Goal: Transaction & Acquisition: Purchase product/service

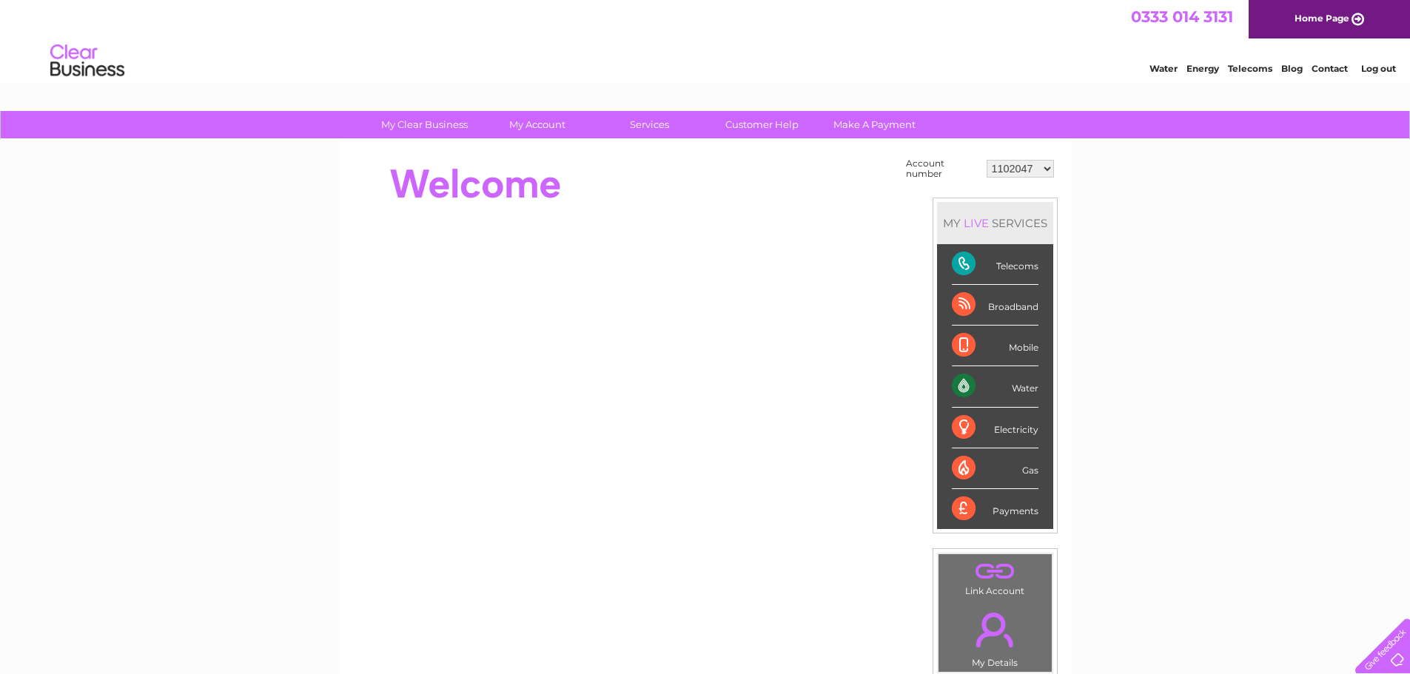
click at [1027, 166] on select "1102047 30303544" at bounding box center [1020, 169] width 67 height 18
select select "30303544"
click at [987, 160] on select "1102047 30303544" at bounding box center [1020, 169] width 67 height 18
click at [961, 388] on div "Water" at bounding box center [995, 386] width 87 height 41
click at [1024, 172] on select "1102047 30303544" at bounding box center [1020, 169] width 67 height 18
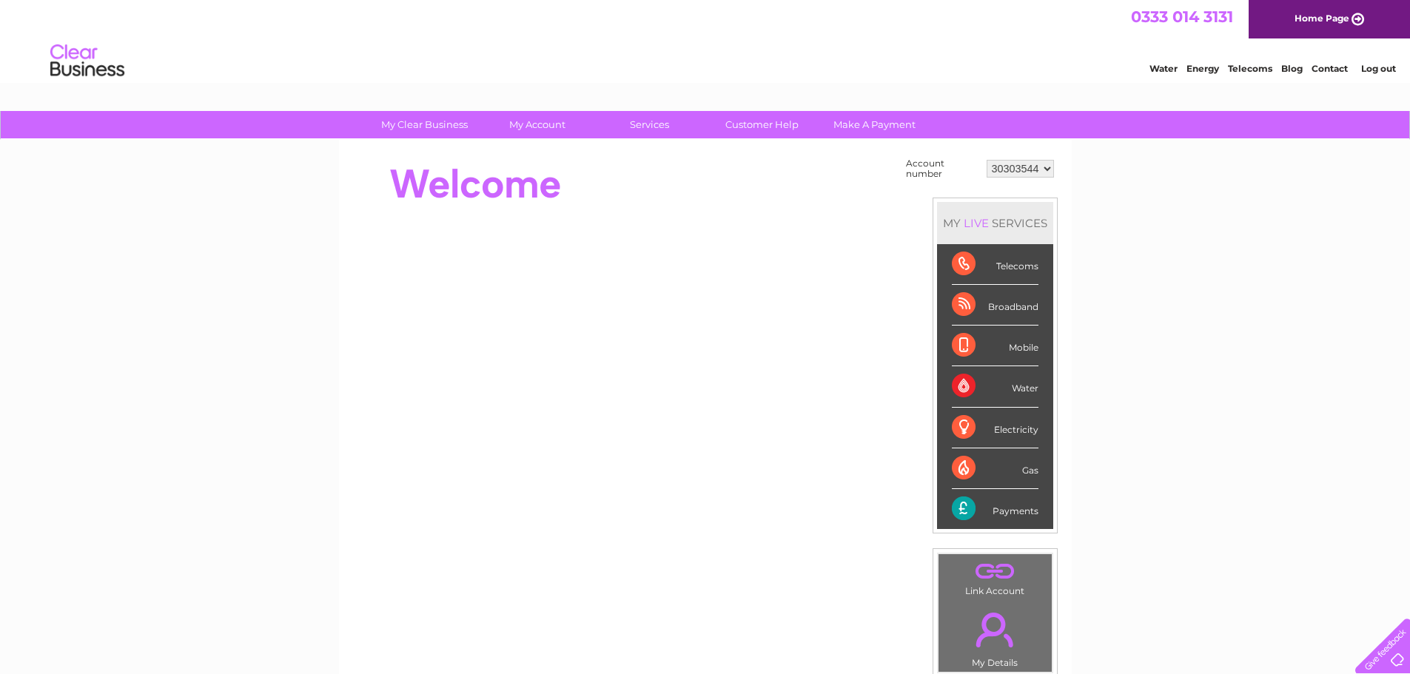
select select "1102047"
click at [987, 160] on select "1102047 30303544" at bounding box center [1020, 169] width 67 height 18
click at [1004, 162] on select "1102047 30303544" at bounding box center [1020, 169] width 67 height 18
drag, startPoint x: 528, startPoint y: 164, endPoint x: 538, endPoint y: 138, distance: 28.6
click at [528, 164] on div at bounding box center [622, 184] width 539 height 59
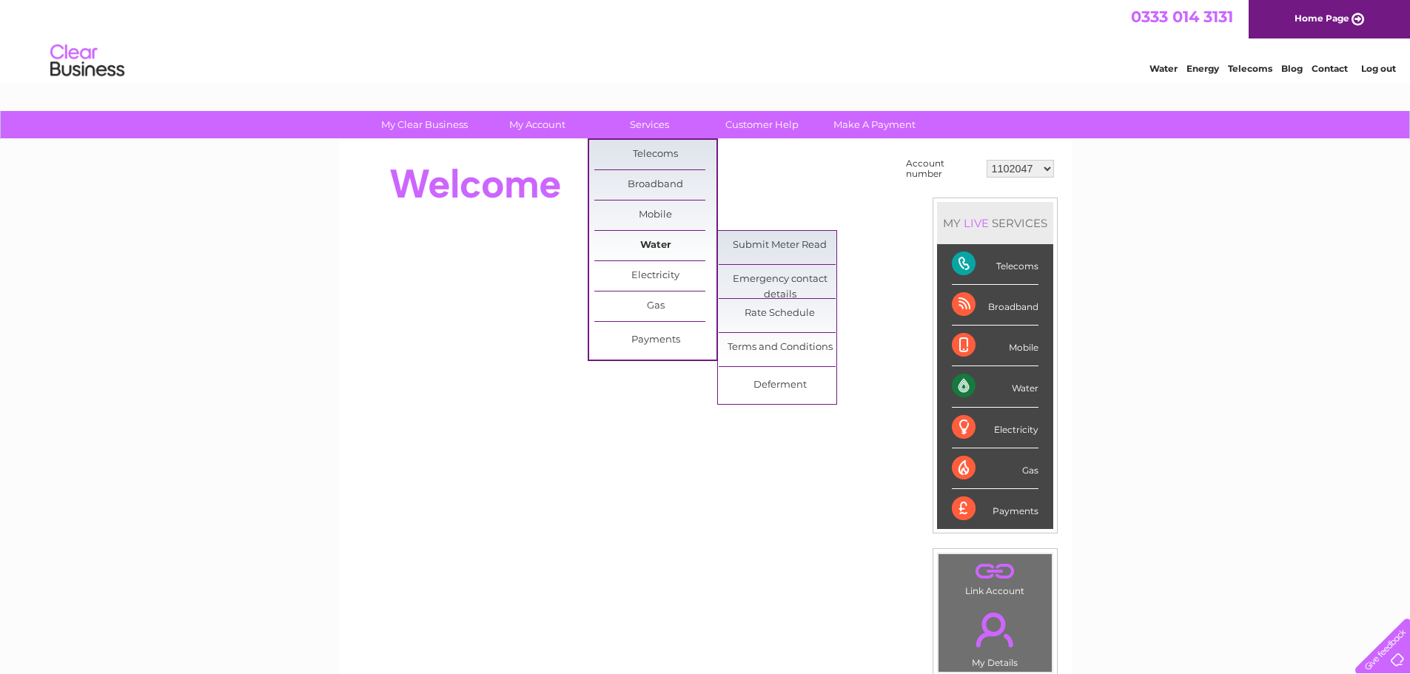
click at [672, 245] on link "Water" at bounding box center [655, 246] width 122 height 30
click at [668, 246] on link "Water" at bounding box center [655, 246] width 122 height 30
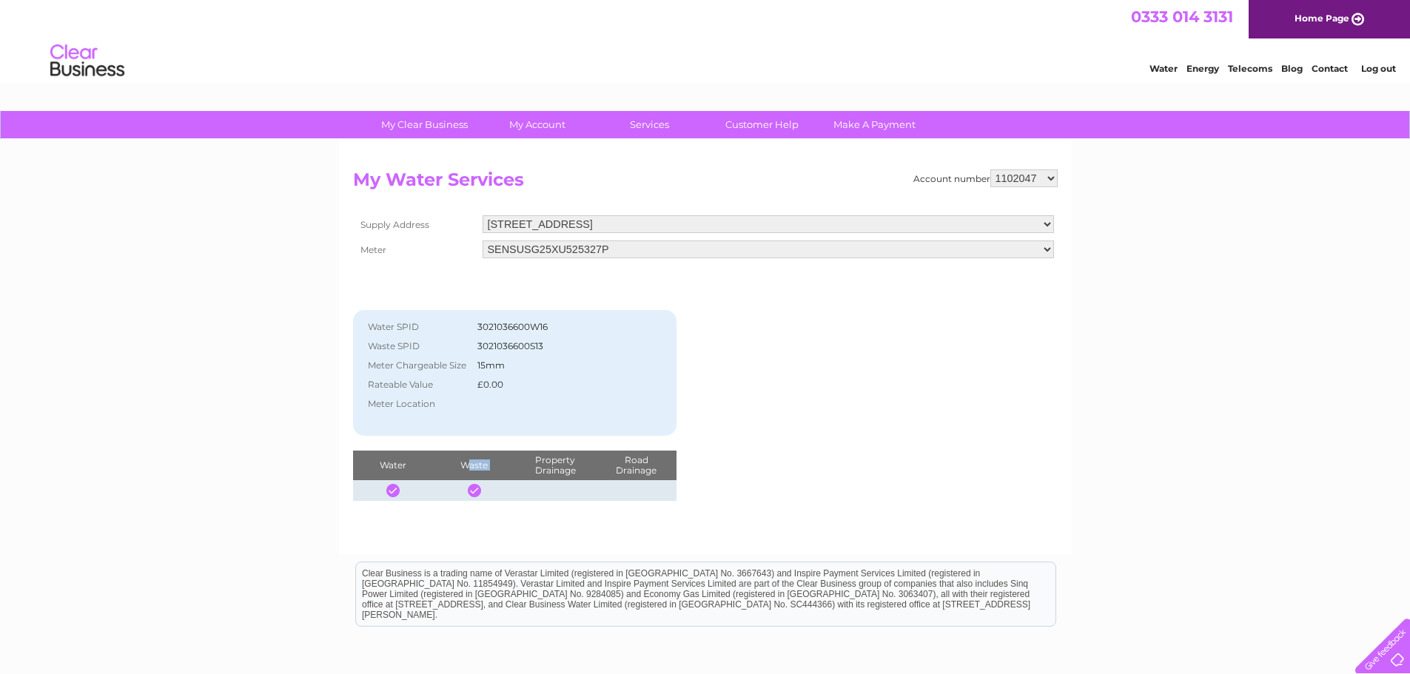
drag, startPoint x: 472, startPoint y: 468, endPoint x: 505, endPoint y: 393, distance: 81.5
click at [525, 463] on tr "Water Waste Property Drainage Road Drainage" at bounding box center [515, 466] width 324 height 30
drag, startPoint x: 511, startPoint y: 321, endPoint x: 550, endPoint y: 329, distance: 39.3
click at [533, 327] on td "3021036600W16" at bounding box center [559, 327] width 170 height 19
drag, startPoint x: 555, startPoint y: 328, endPoint x: 434, endPoint y: 329, distance: 120.7
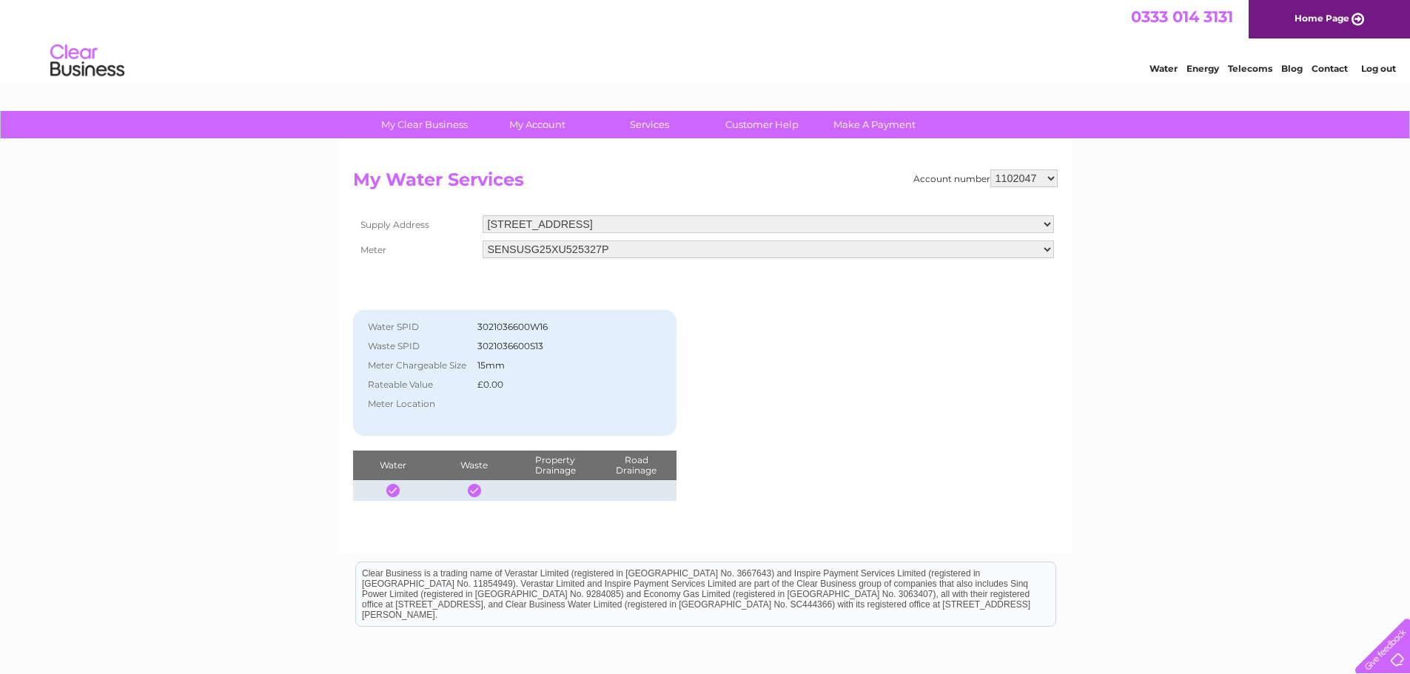
click at [434, 329] on tr "Water SPID 3021036600W16" at bounding box center [501, 327] width 283 height 19
drag, startPoint x: 509, startPoint y: 349, endPoint x: 575, endPoint y: 347, distance: 65.9
click at [575, 347] on td "3021036600S13" at bounding box center [559, 346] width 170 height 19
drag, startPoint x: 420, startPoint y: 471, endPoint x: 428, endPoint y: 470, distance: 8.2
click at [427, 471] on th "Water" at bounding box center [393, 466] width 81 height 30
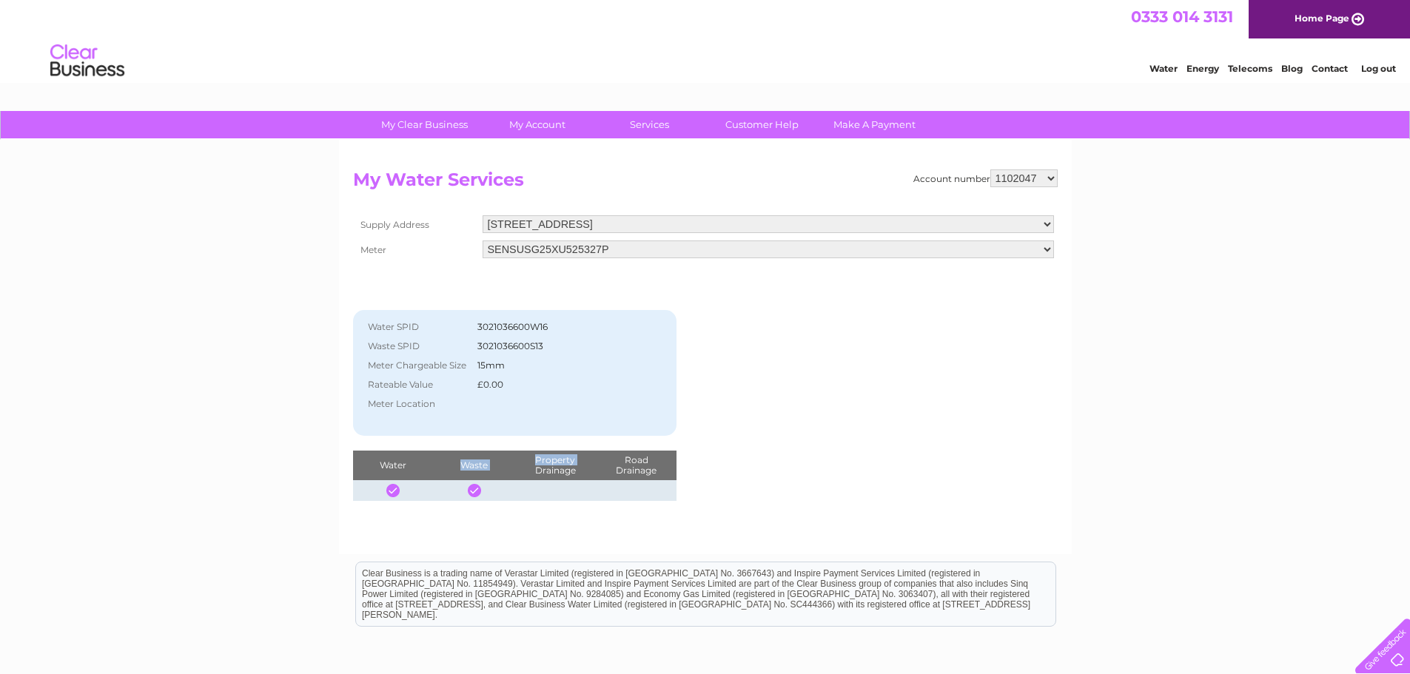
drag, startPoint x: 460, startPoint y: 466, endPoint x: 518, endPoint y: 468, distance: 58.5
click at [518, 468] on tr "Water Waste Property Drainage Road Drainage" at bounding box center [515, 466] width 324 height 30
click at [565, 470] on th "Property Drainage" at bounding box center [554, 466] width 81 height 30
drag, startPoint x: 545, startPoint y: 464, endPoint x: 588, endPoint y: 470, distance: 43.3
click at [588, 470] on th "Property Drainage" at bounding box center [554, 466] width 81 height 30
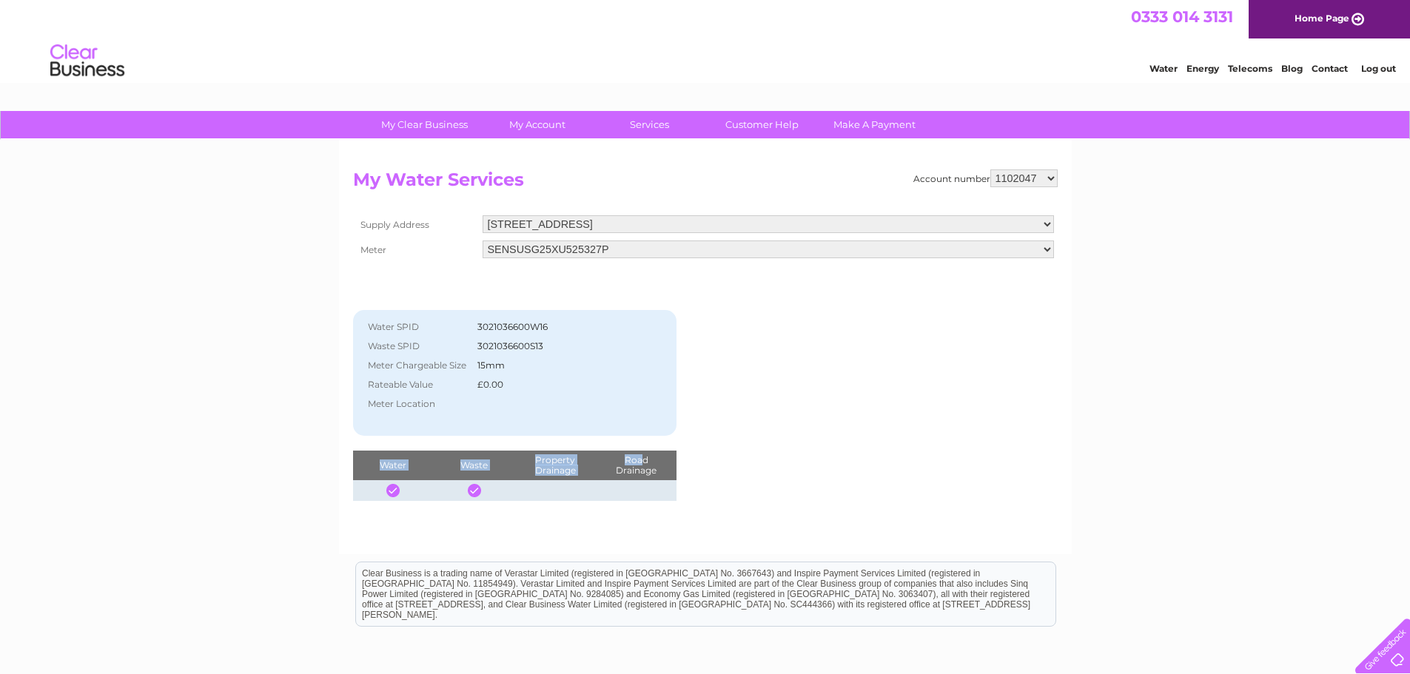
drag, startPoint x: 640, startPoint y: 460, endPoint x: 677, endPoint y: 455, distance: 37.3
click at [677, 455] on div "Account number 1102047 30303544 My Water Services Supply Address 5 Creeting Roa…" at bounding box center [705, 335] width 705 height 332
click at [759, 402] on div "Account number 1102047 30303544 My Water Services Supply Address 5 Creeting Roa…" at bounding box center [705, 335] width 705 height 332
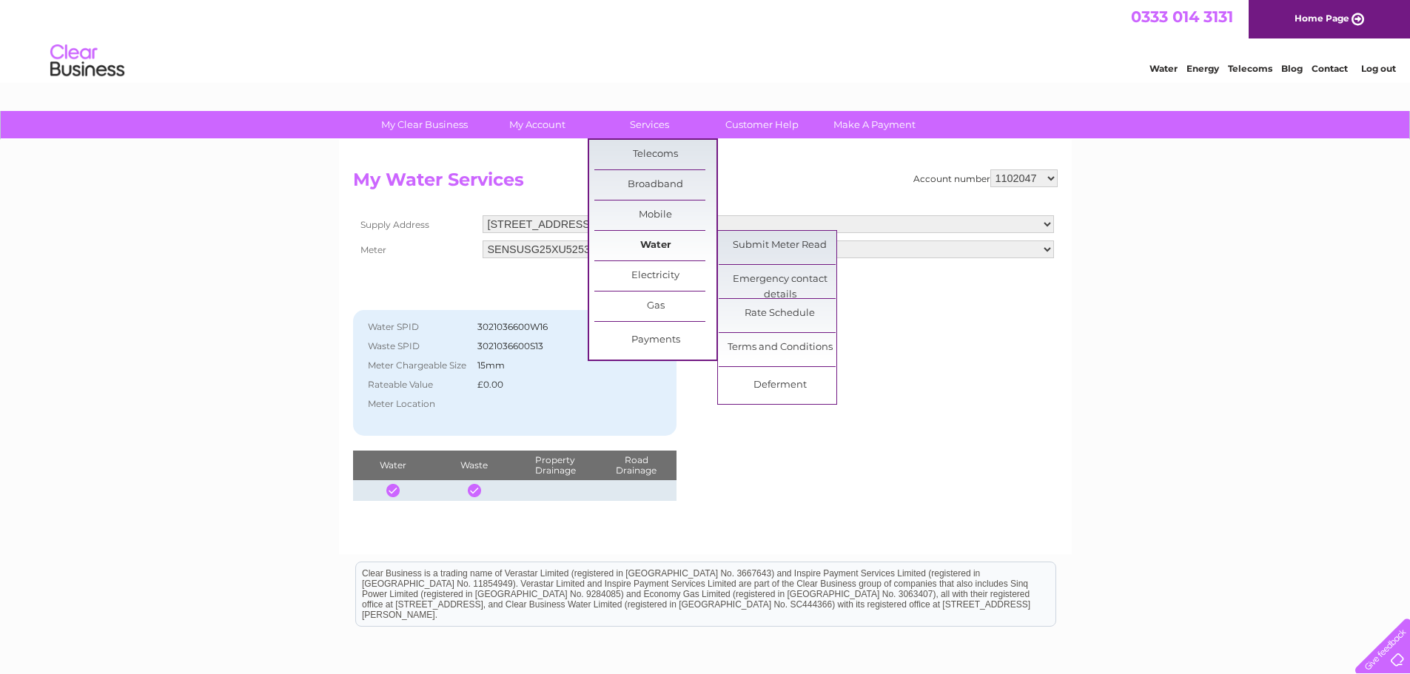
click at [667, 244] on link "Water" at bounding box center [655, 246] width 122 height 30
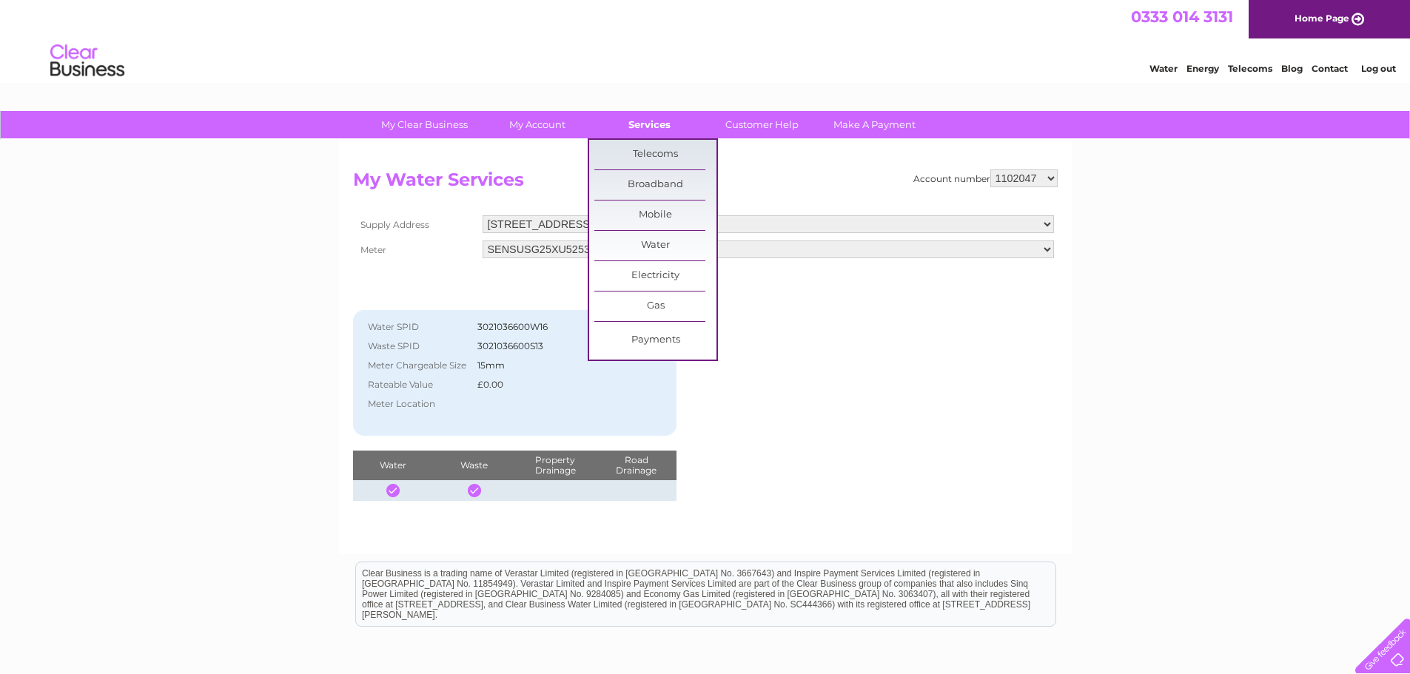
click at [651, 126] on link "Services" at bounding box center [649, 124] width 122 height 27
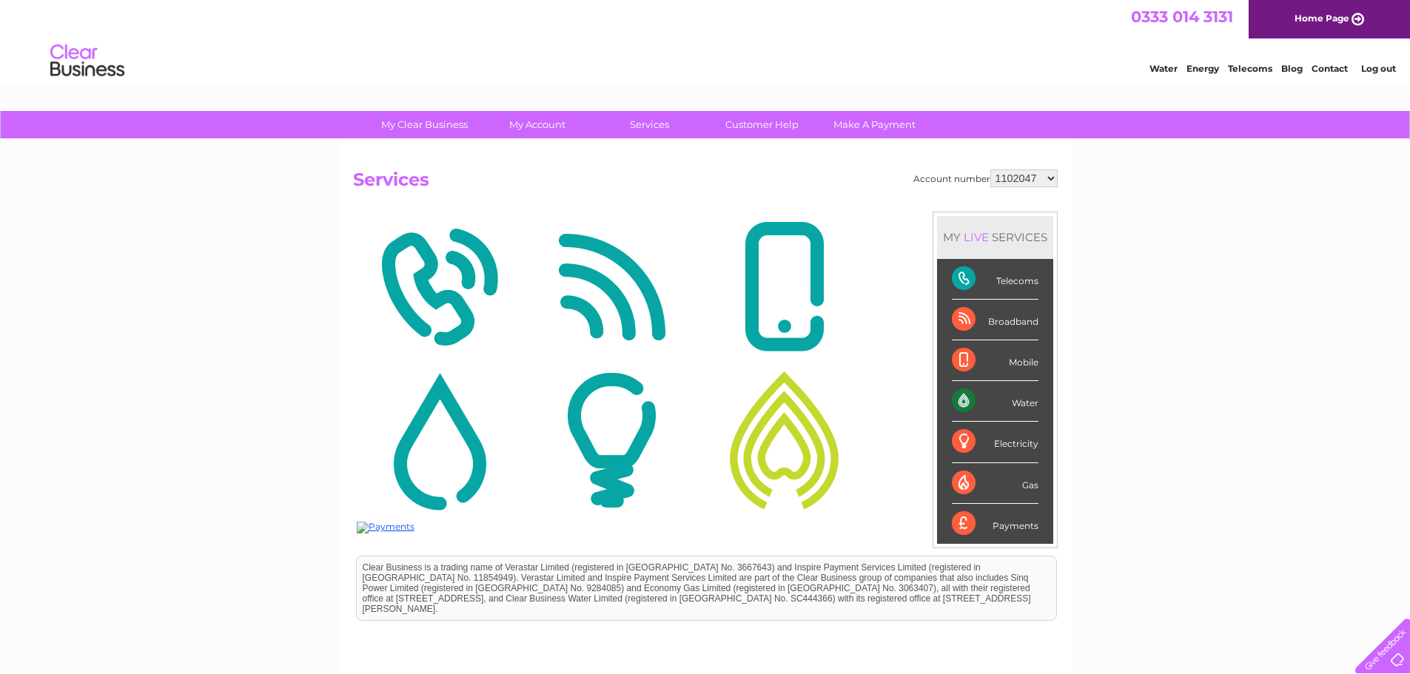
click at [1011, 175] on select "1102047 30303544" at bounding box center [1023, 178] width 67 height 18
click at [990, 169] on select "1102047 30303544" at bounding box center [1023, 178] width 67 height 18
click at [1183, 318] on div "My Clear Business Login Details My Details My Preferences Link Account My Accou…" at bounding box center [705, 463] width 1410 height 705
click at [1004, 185] on select "1102047 30303544" at bounding box center [1023, 178] width 67 height 18
drag, startPoint x: 1042, startPoint y: 181, endPoint x: 994, endPoint y: 181, distance: 48.1
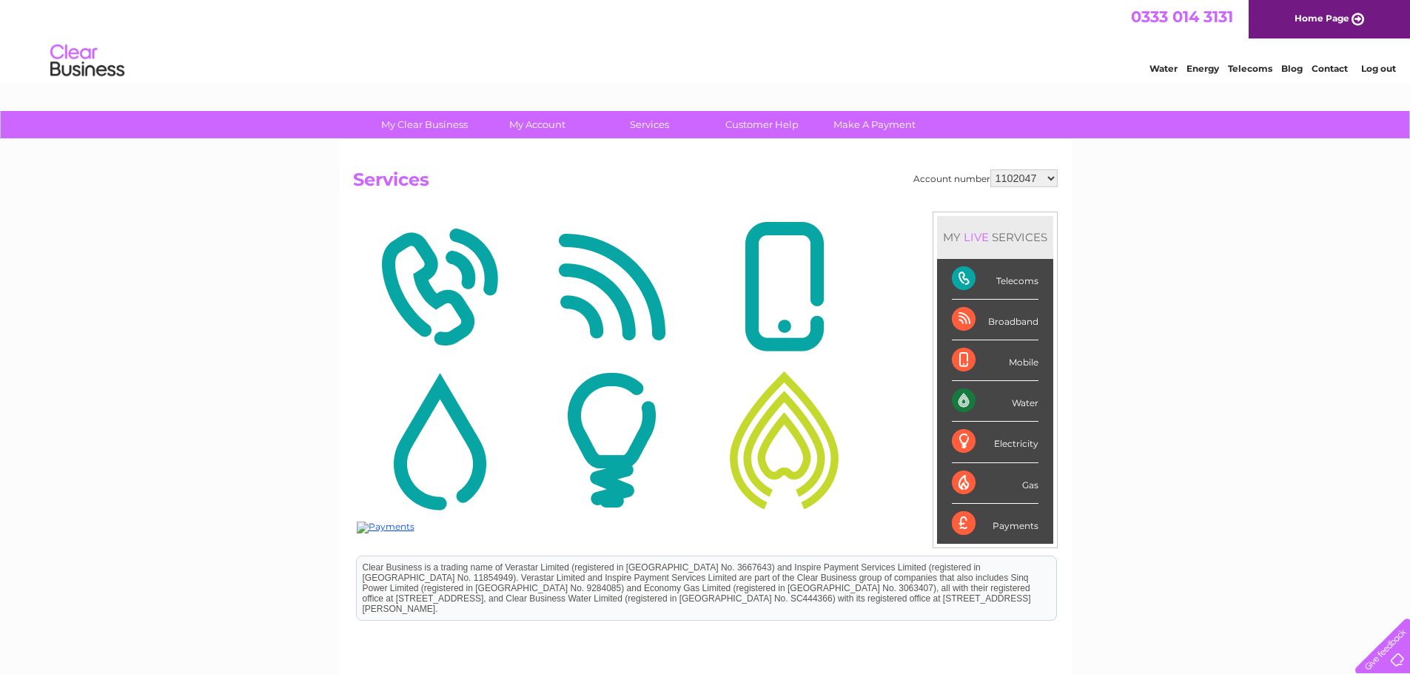
click at [1042, 181] on select "1102047 30303544" at bounding box center [1023, 178] width 67 height 18
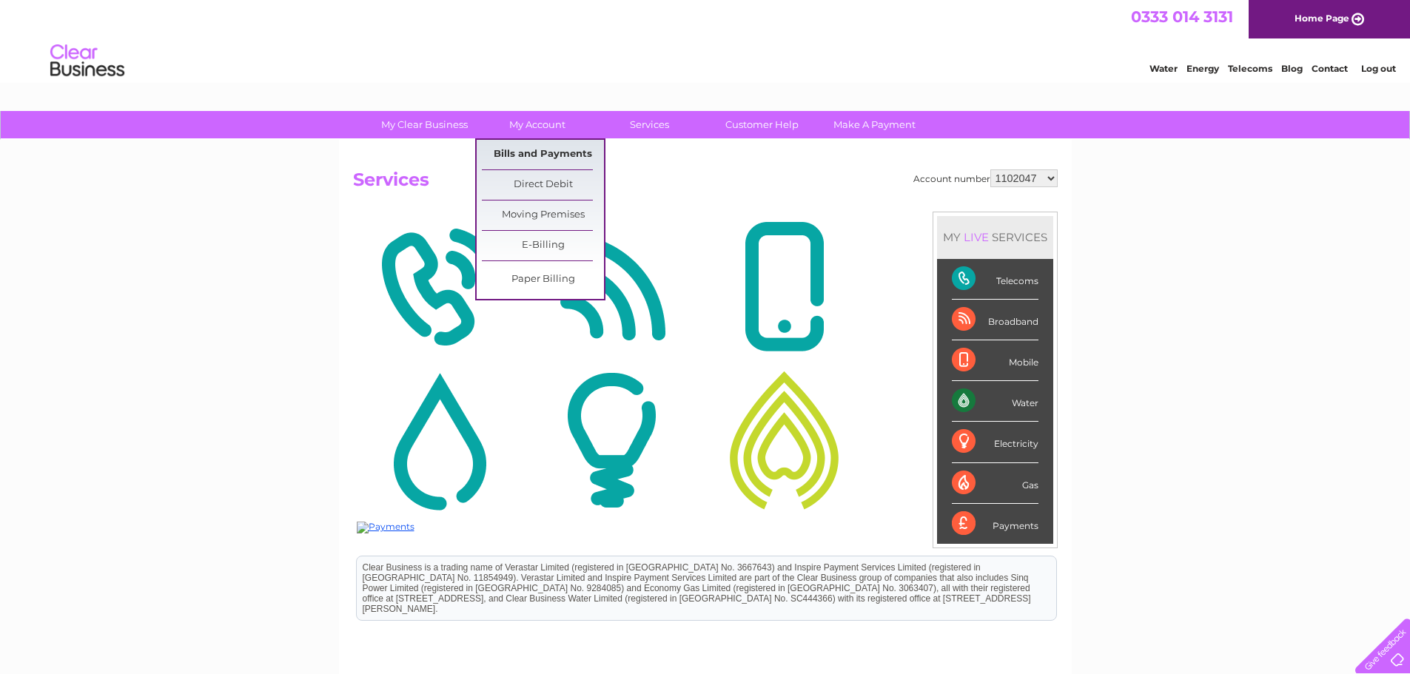
click at [537, 157] on link "Bills and Payments" at bounding box center [543, 155] width 122 height 30
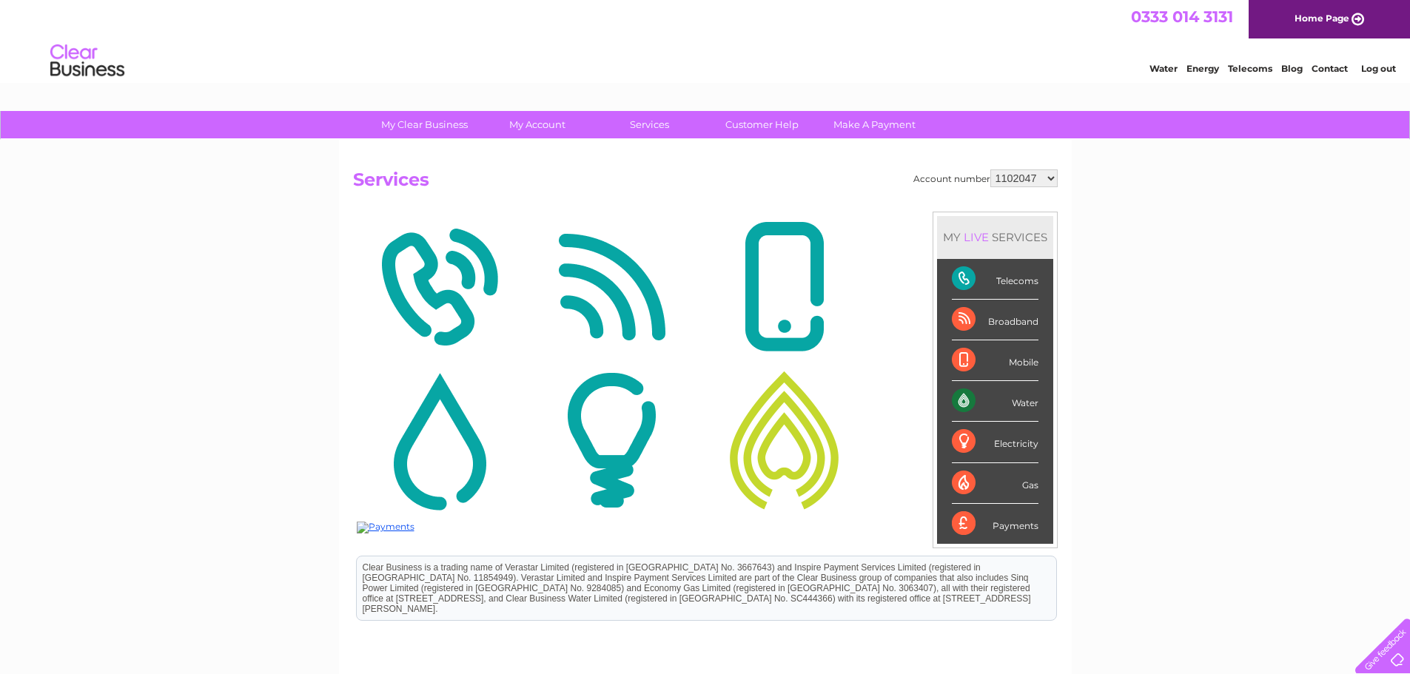
click at [1001, 181] on select "1102047 30303544" at bounding box center [1023, 178] width 67 height 18
click at [1003, 181] on select "1102047 30303544" at bounding box center [1023, 178] width 67 height 18
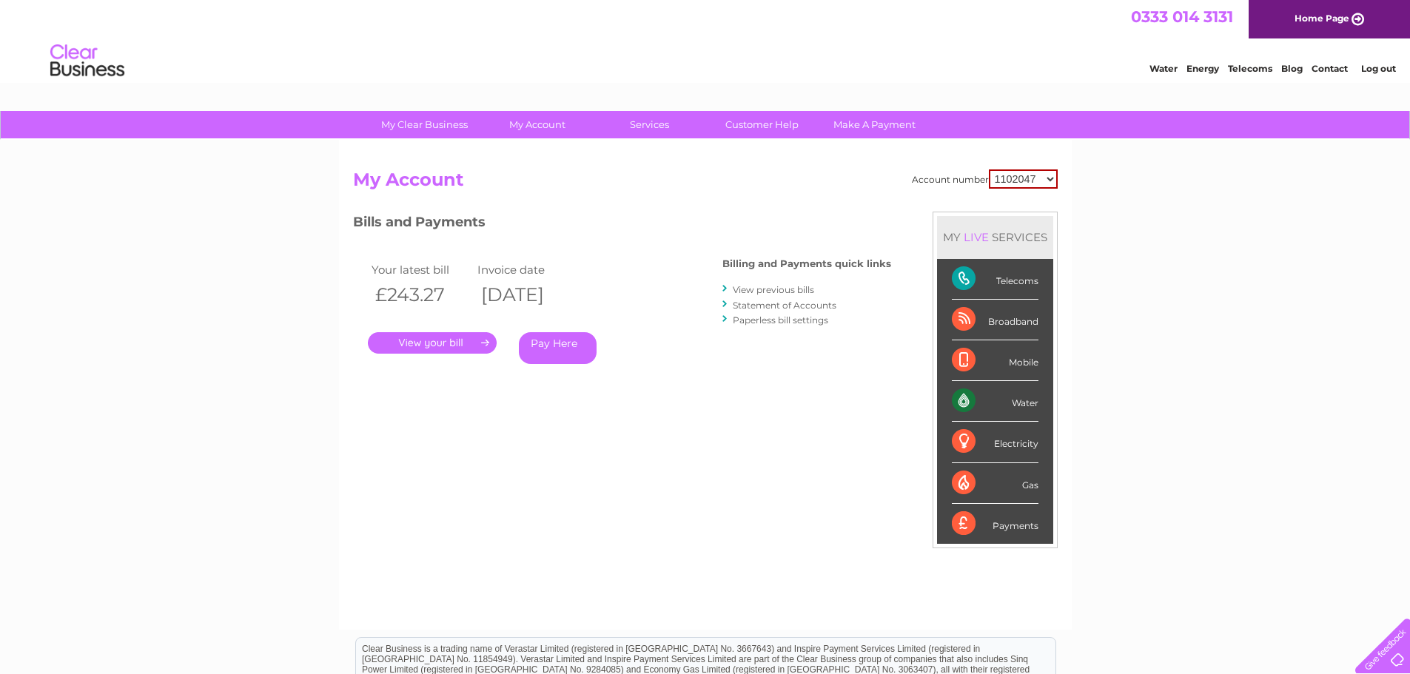
click at [461, 339] on link "." at bounding box center [432, 342] width 129 height 21
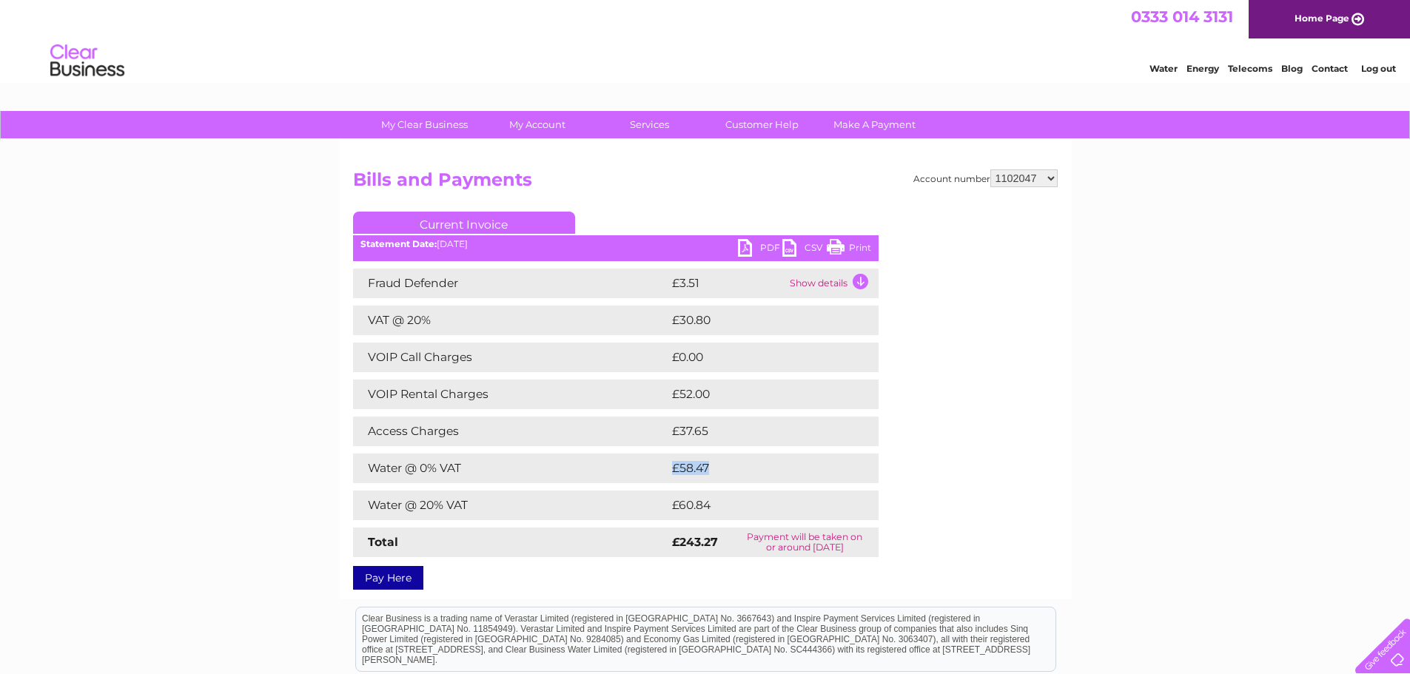
drag, startPoint x: 674, startPoint y: 472, endPoint x: 745, endPoint y: 476, distance: 70.4
click at [745, 476] on td "£58.47" at bounding box center [758, 469] width 180 height 30
drag, startPoint x: 680, startPoint y: 441, endPoint x: 705, endPoint y: 441, distance: 25.2
click at [705, 441] on td "£37.65" at bounding box center [758, 432] width 180 height 30
click at [742, 252] on link "PDF" at bounding box center [760, 249] width 44 height 21
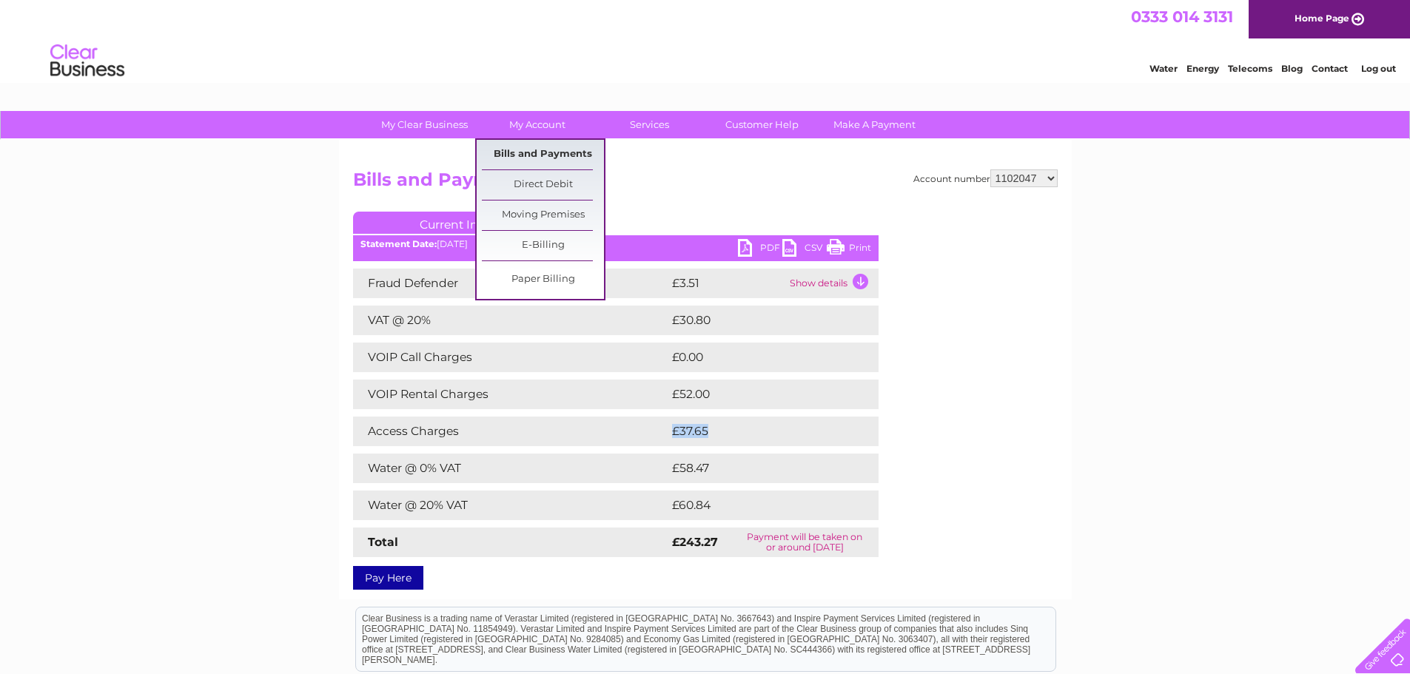
click at [554, 157] on link "Bills and Payments" at bounding box center [543, 155] width 122 height 30
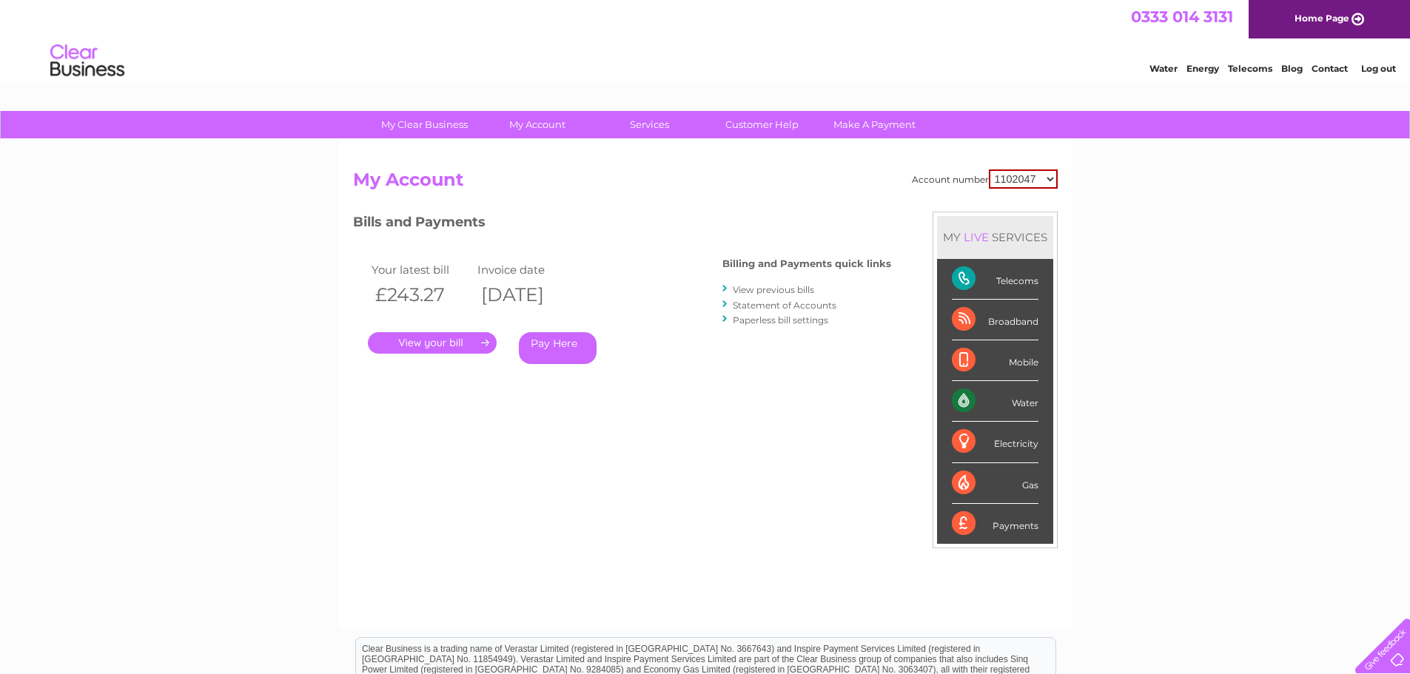
click at [790, 294] on link "View previous bills" at bounding box center [773, 289] width 81 height 11
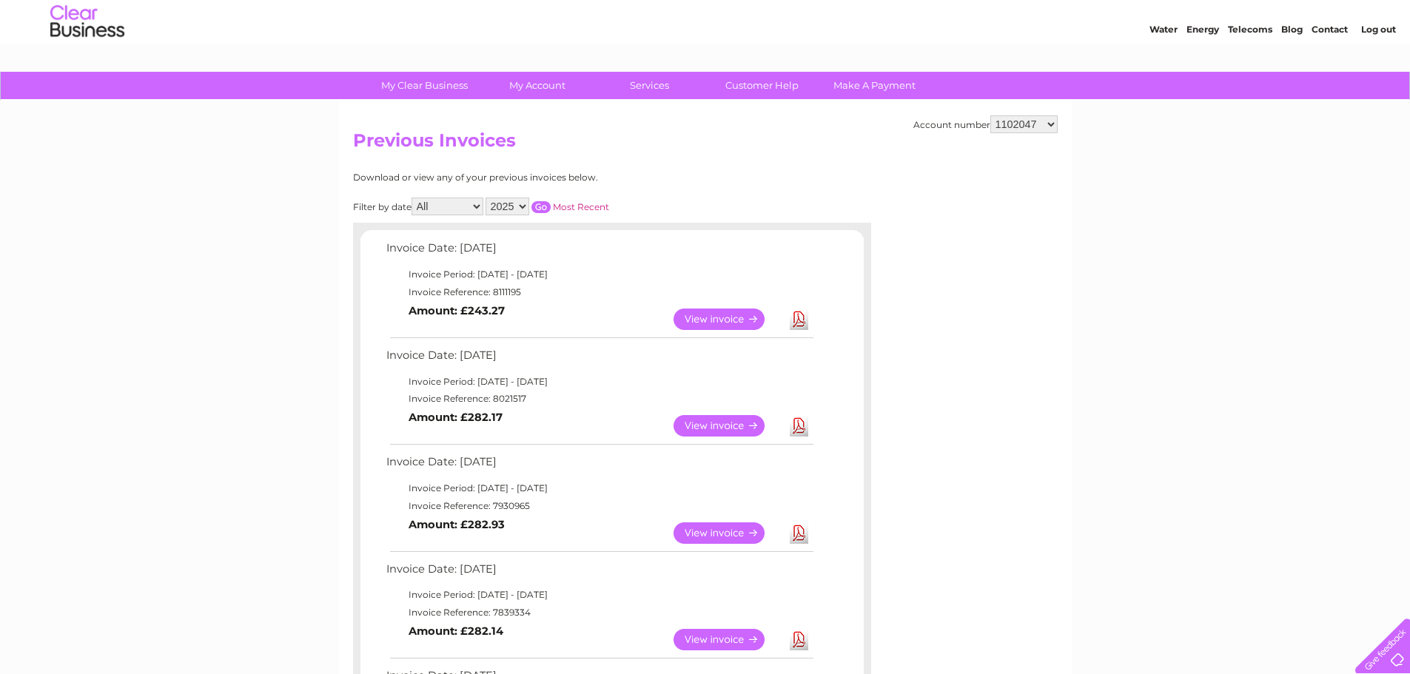
scroll to position [74, 0]
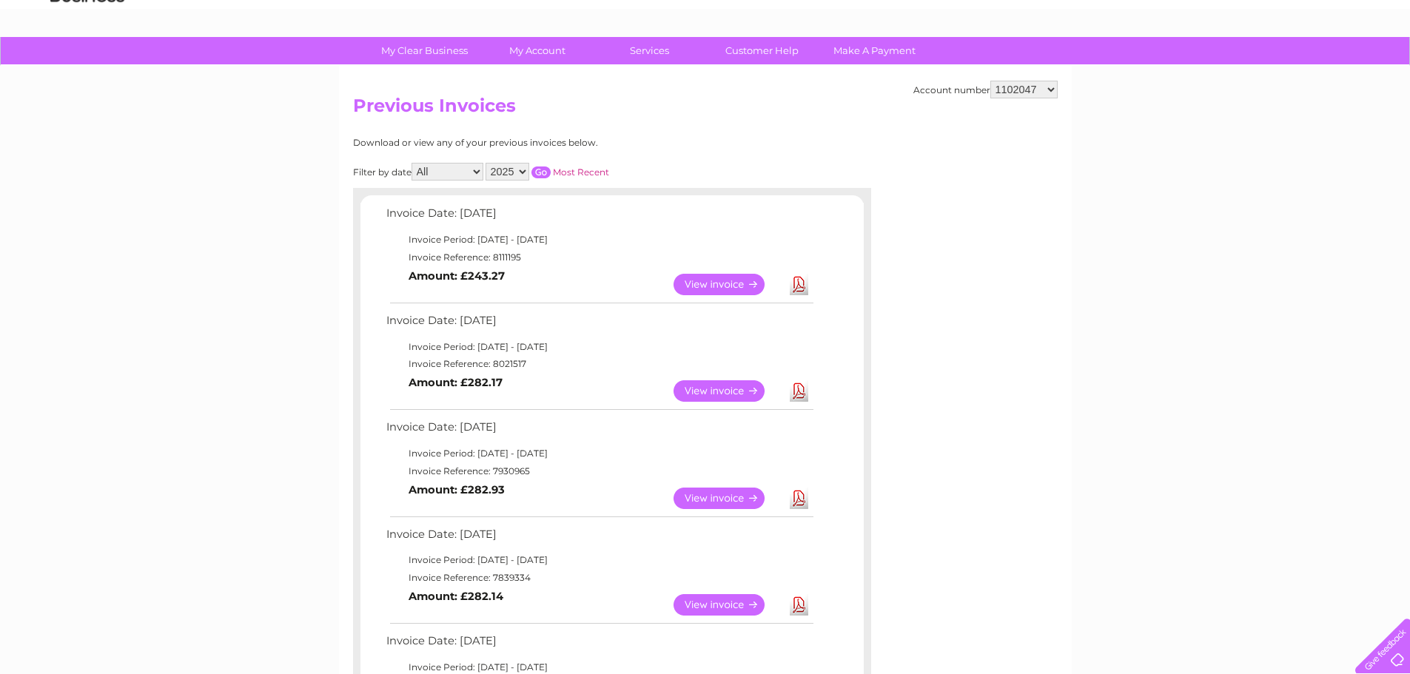
click at [801, 392] on link "Download" at bounding box center [799, 390] width 19 height 21
click at [714, 606] on link "View" at bounding box center [728, 604] width 109 height 21
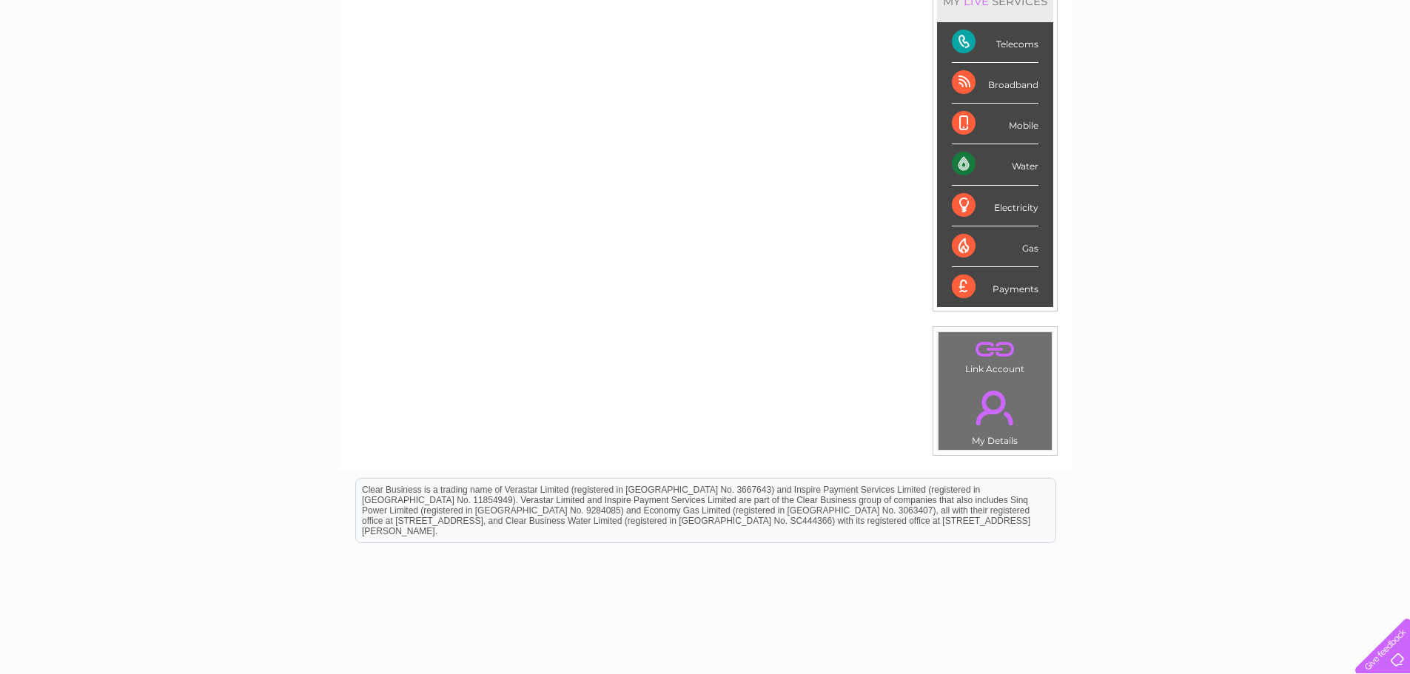
scroll to position [74, 0]
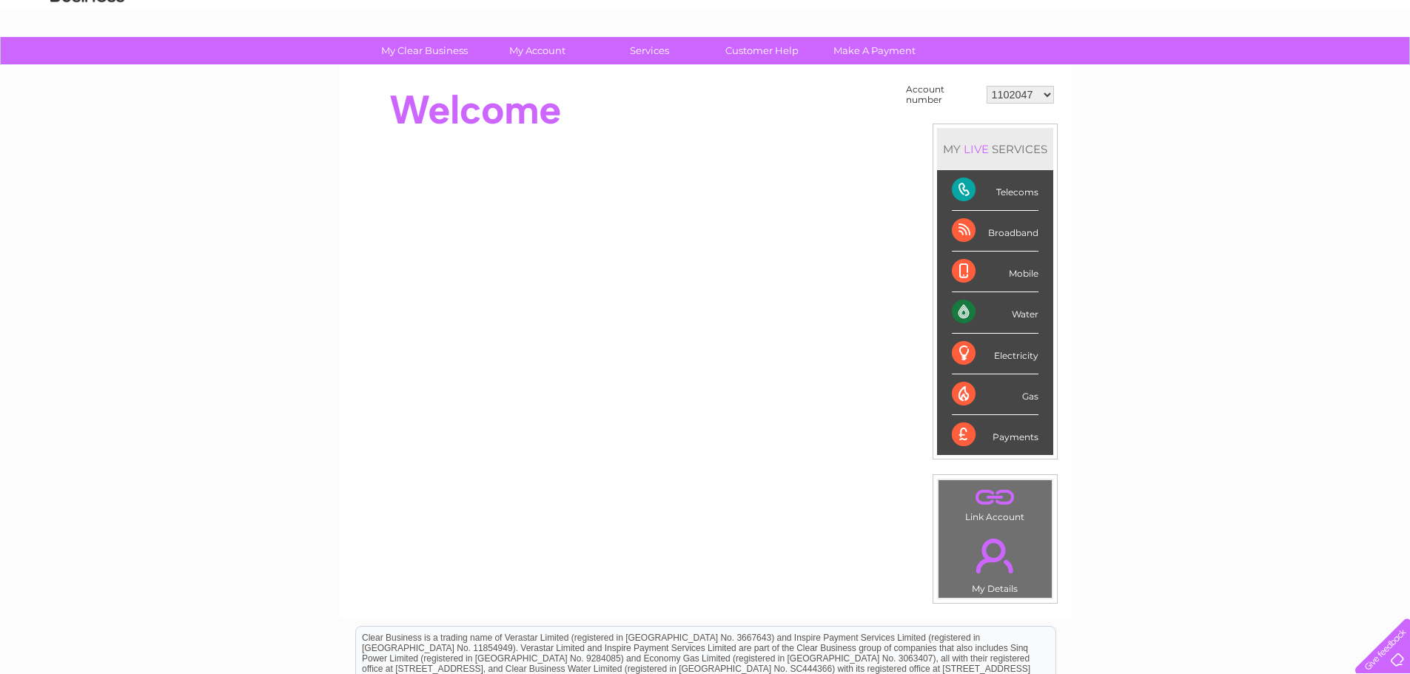
click at [1012, 316] on div "Water" at bounding box center [995, 312] width 87 height 41
click at [1020, 311] on div "Water" at bounding box center [995, 312] width 87 height 41
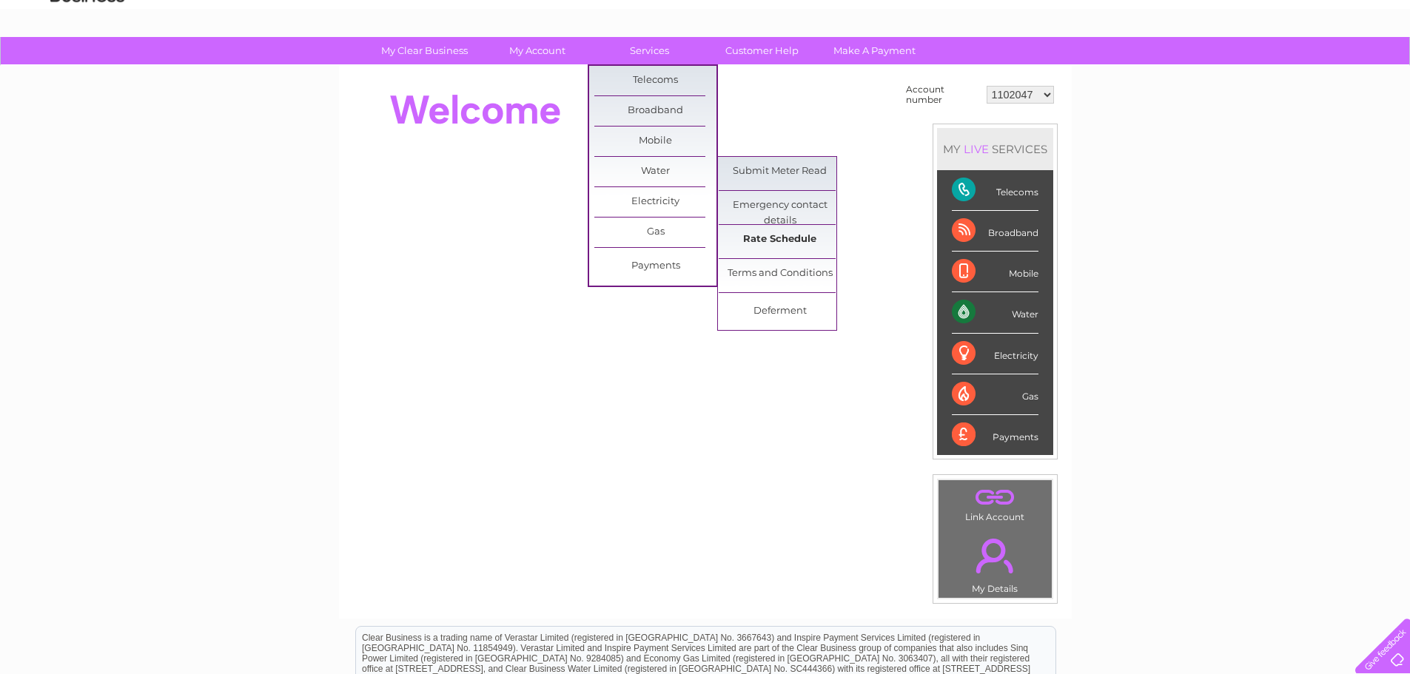
click at [798, 235] on link "Rate Schedule" at bounding box center [780, 240] width 122 height 30
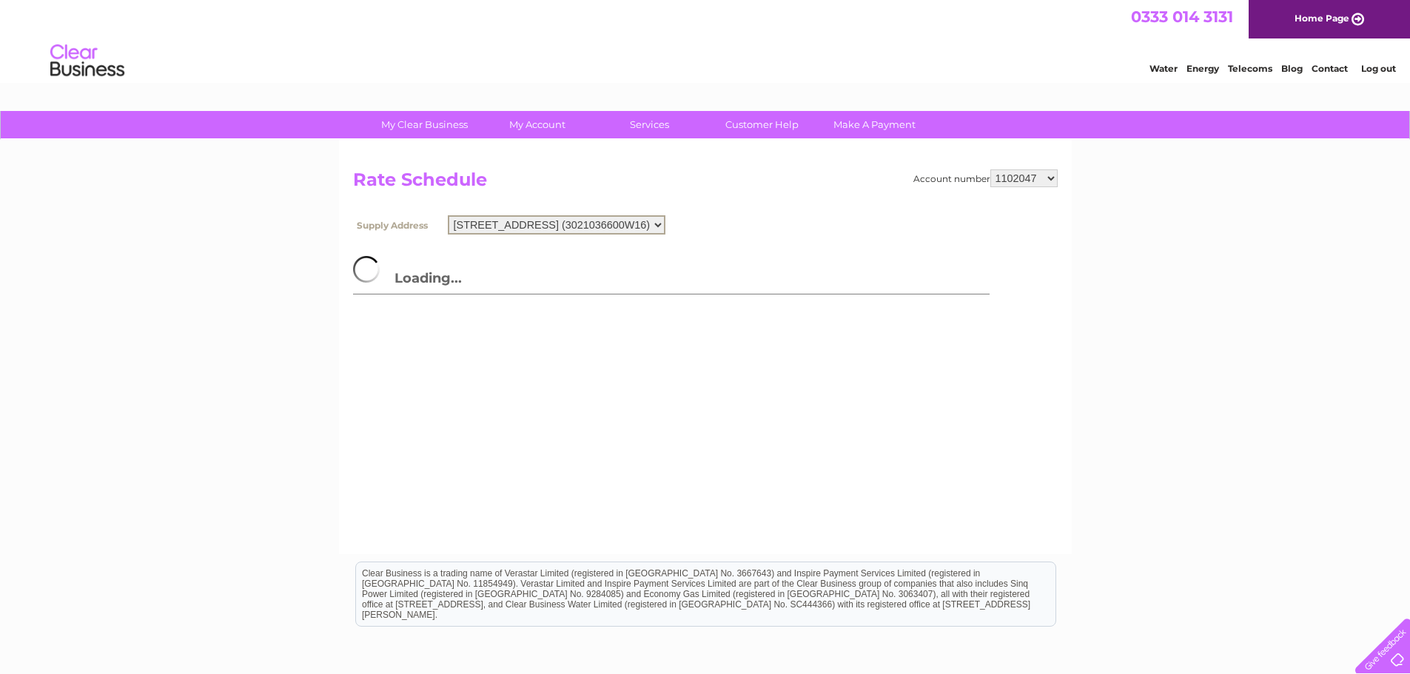
click at [545, 224] on select "5 Creeting Road West, Stowmarket, Suffolk, IP14 5AT (3021036600W16)" at bounding box center [557, 224] width 218 height 19
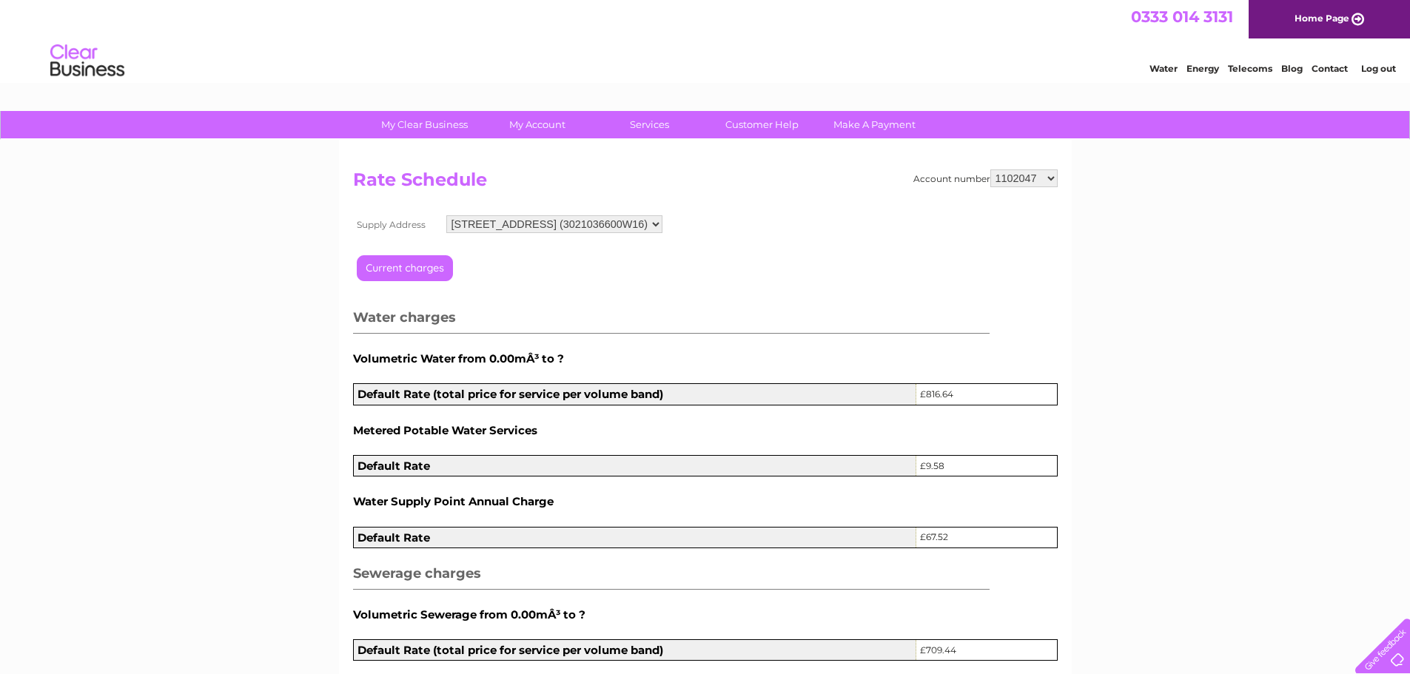
click at [1166, 70] on link "Water" at bounding box center [1163, 68] width 28 height 11
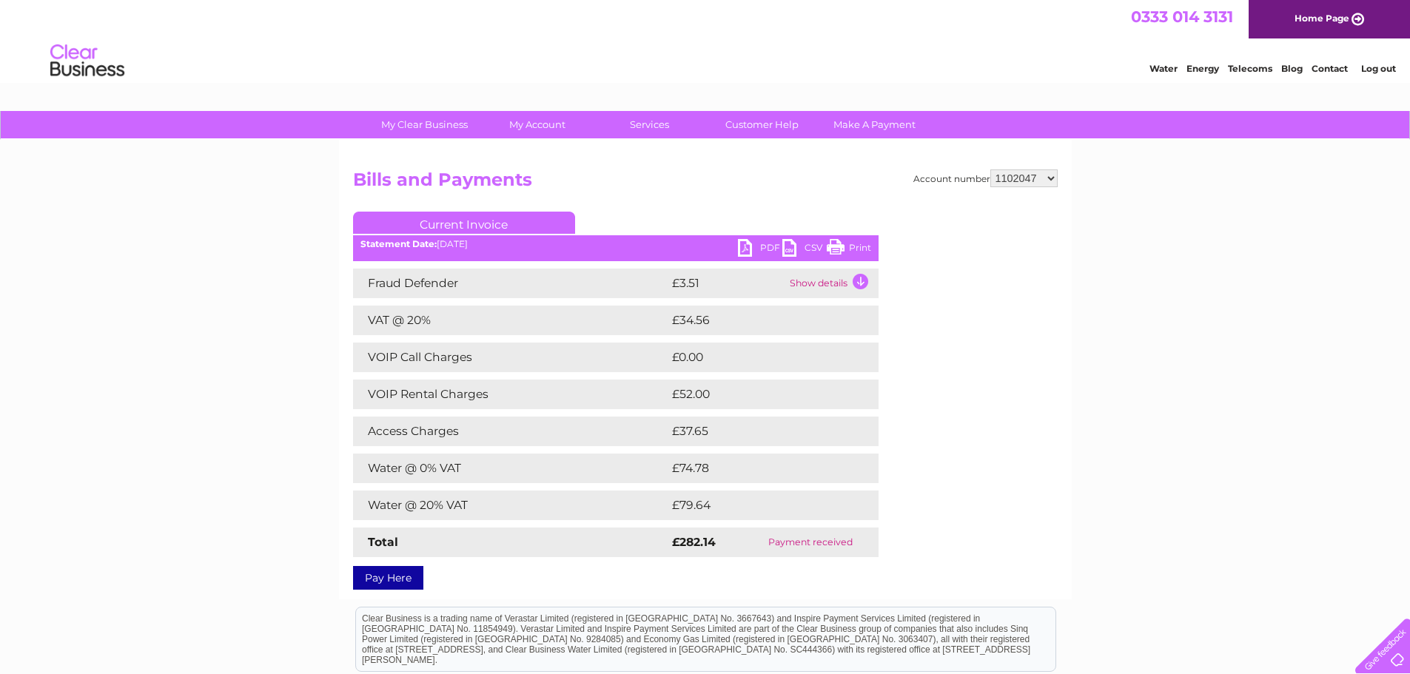
click at [836, 545] on td "Payment received" at bounding box center [810, 543] width 135 height 30
drag, startPoint x: 712, startPoint y: 465, endPoint x: 777, endPoint y: 465, distance: 65.1
click at [777, 465] on td "£74.78" at bounding box center [758, 469] width 180 height 30
click at [745, 248] on link "PDF" at bounding box center [760, 249] width 44 height 21
drag, startPoint x: 381, startPoint y: 519, endPoint x: 619, endPoint y: 509, distance: 237.8
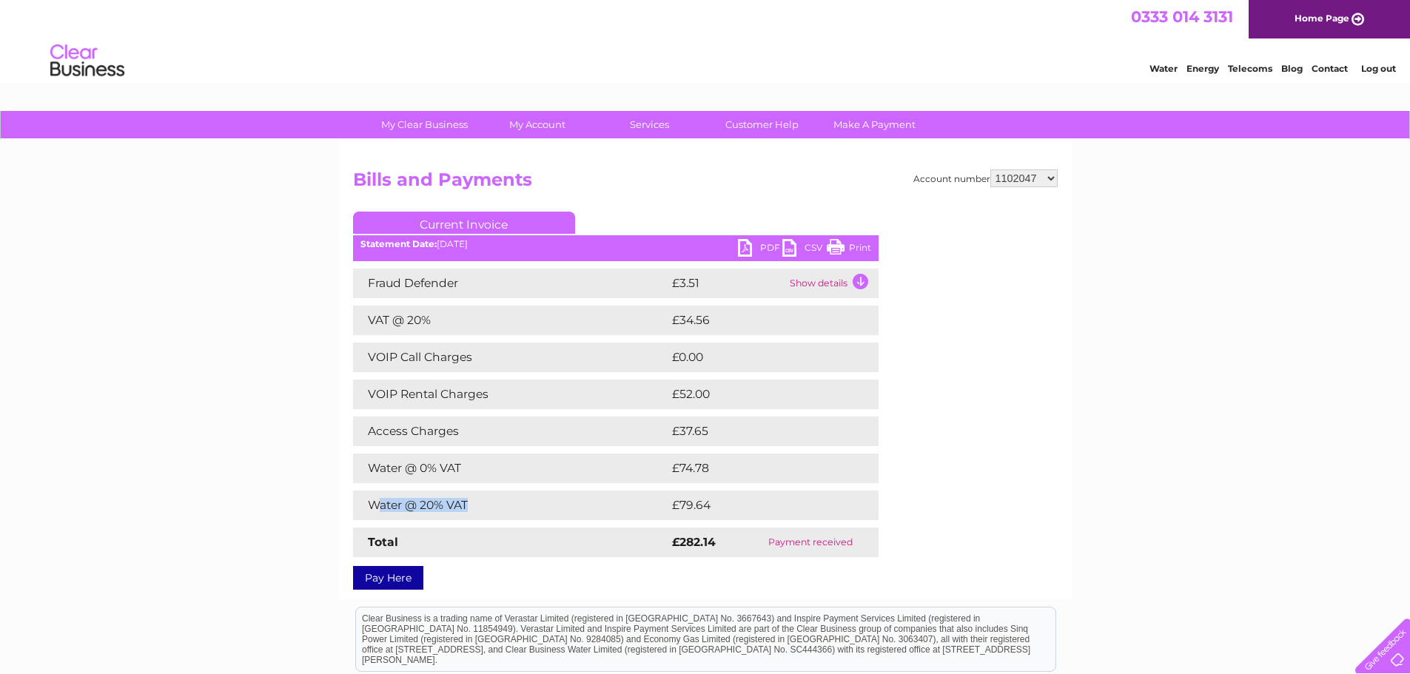
click at [572, 511] on td "Water @ 20% VAT" at bounding box center [510, 506] width 315 height 30
drag, startPoint x: 704, startPoint y: 508, endPoint x: 733, endPoint y: 508, distance: 29.6
click at [731, 508] on td "£79.64" at bounding box center [758, 506] width 181 height 30
click at [932, 389] on div "Account number 1102047 30303544 Bills and Payments Current Invoice PDF CSV Print" at bounding box center [705, 376] width 705 height 415
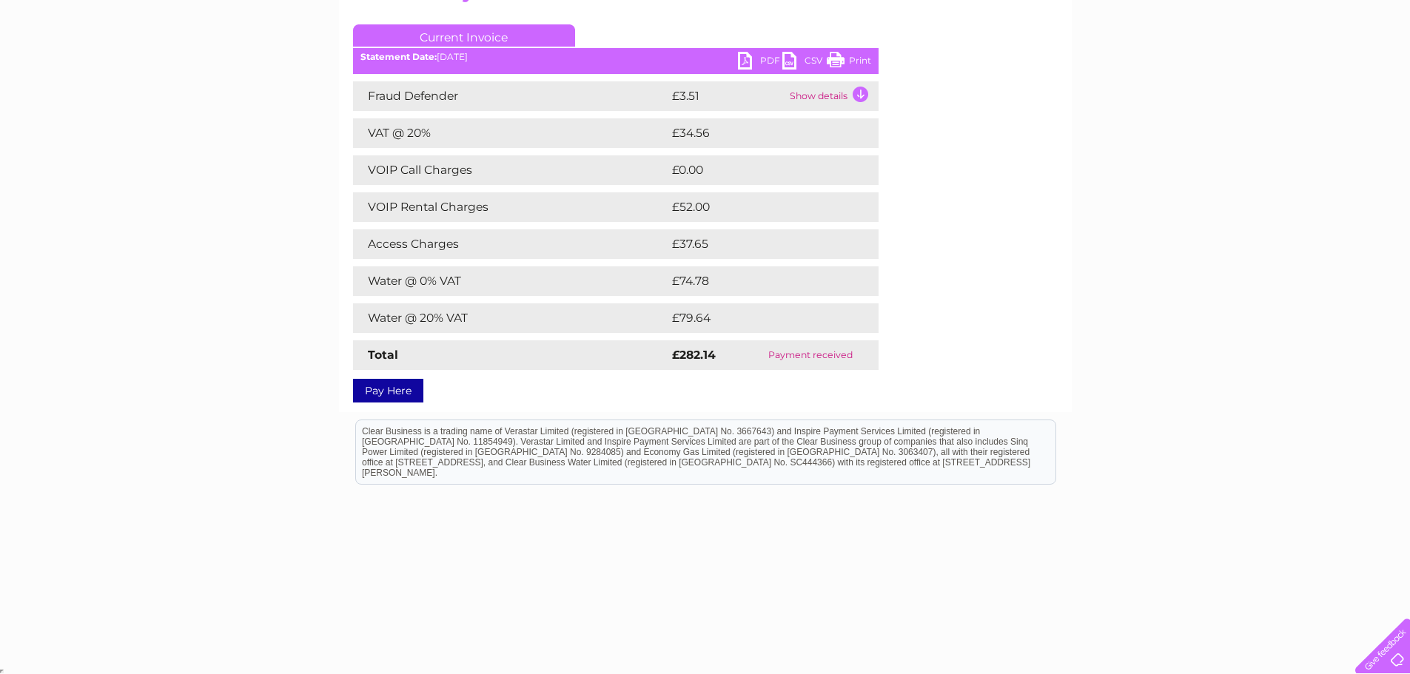
scroll to position [189, 0]
click at [393, 393] on link "Pay Here" at bounding box center [388, 389] width 70 height 24
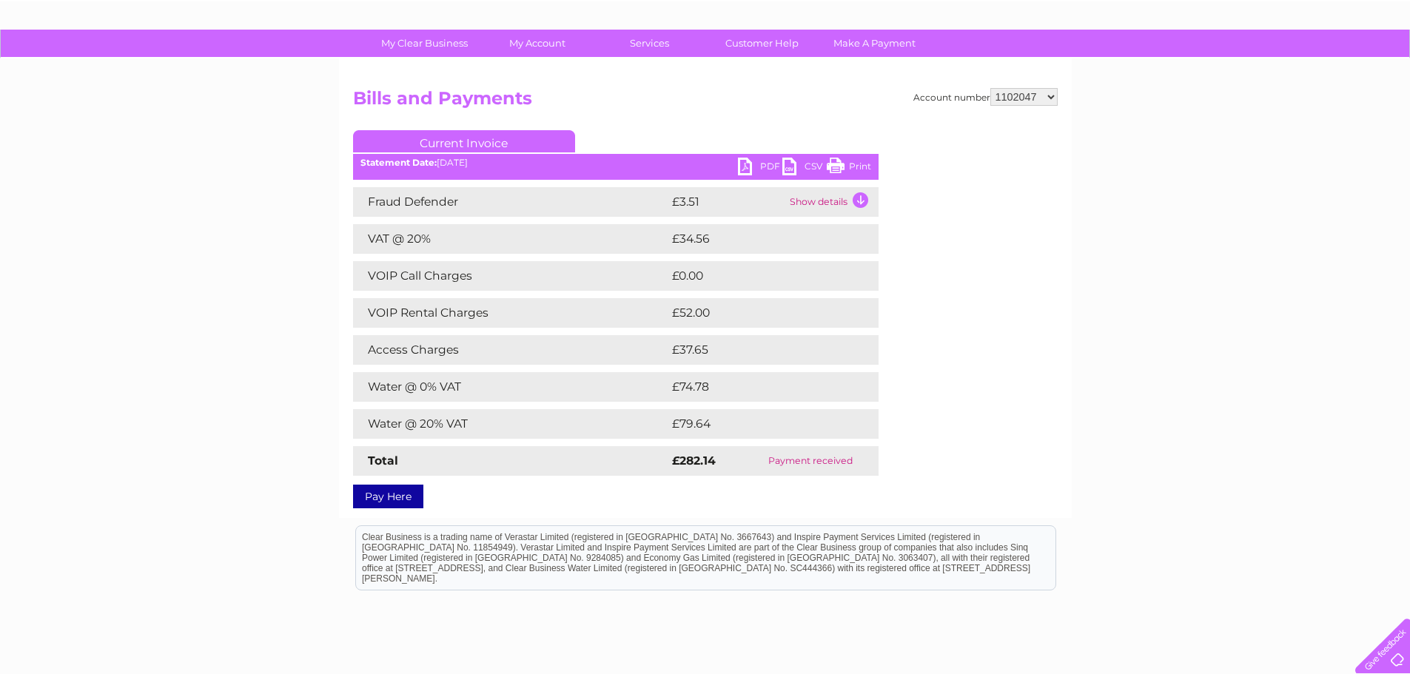
scroll to position [0, 0]
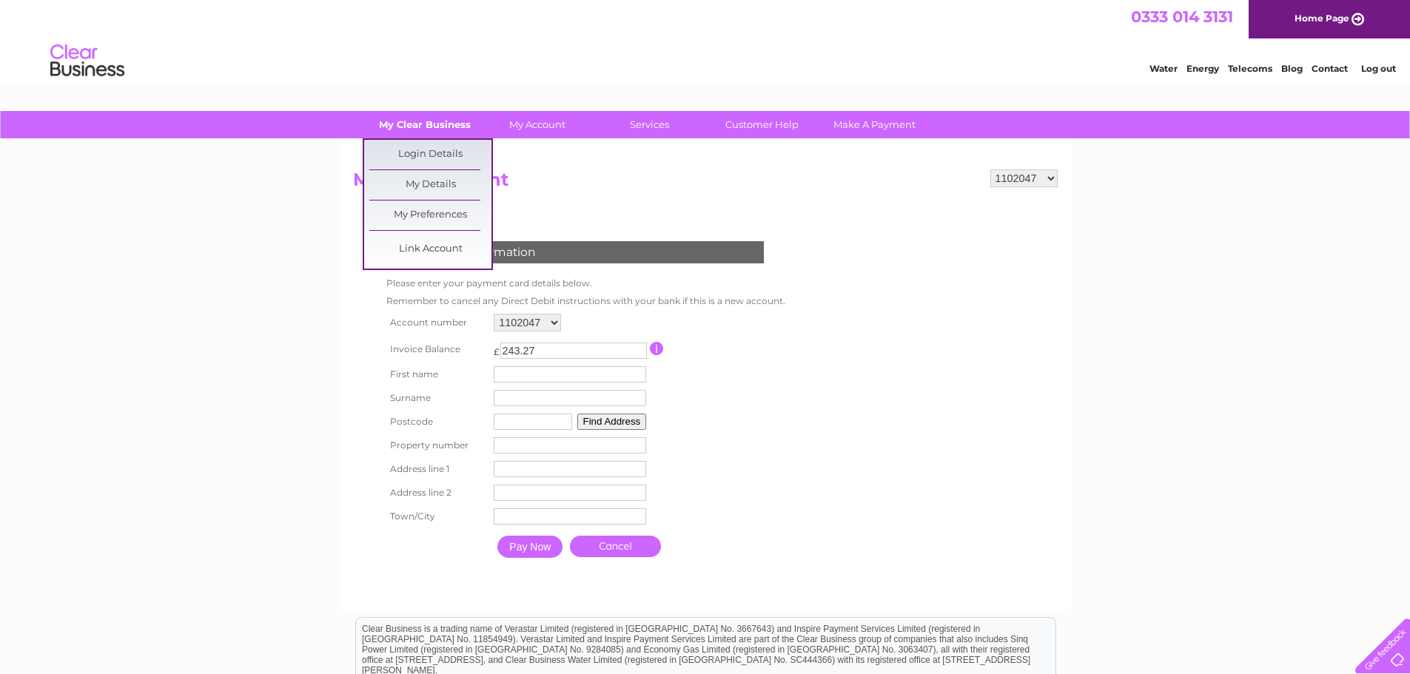
click at [426, 123] on link "My Clear Business" at bounding box center [424, 124] width 122 height 27
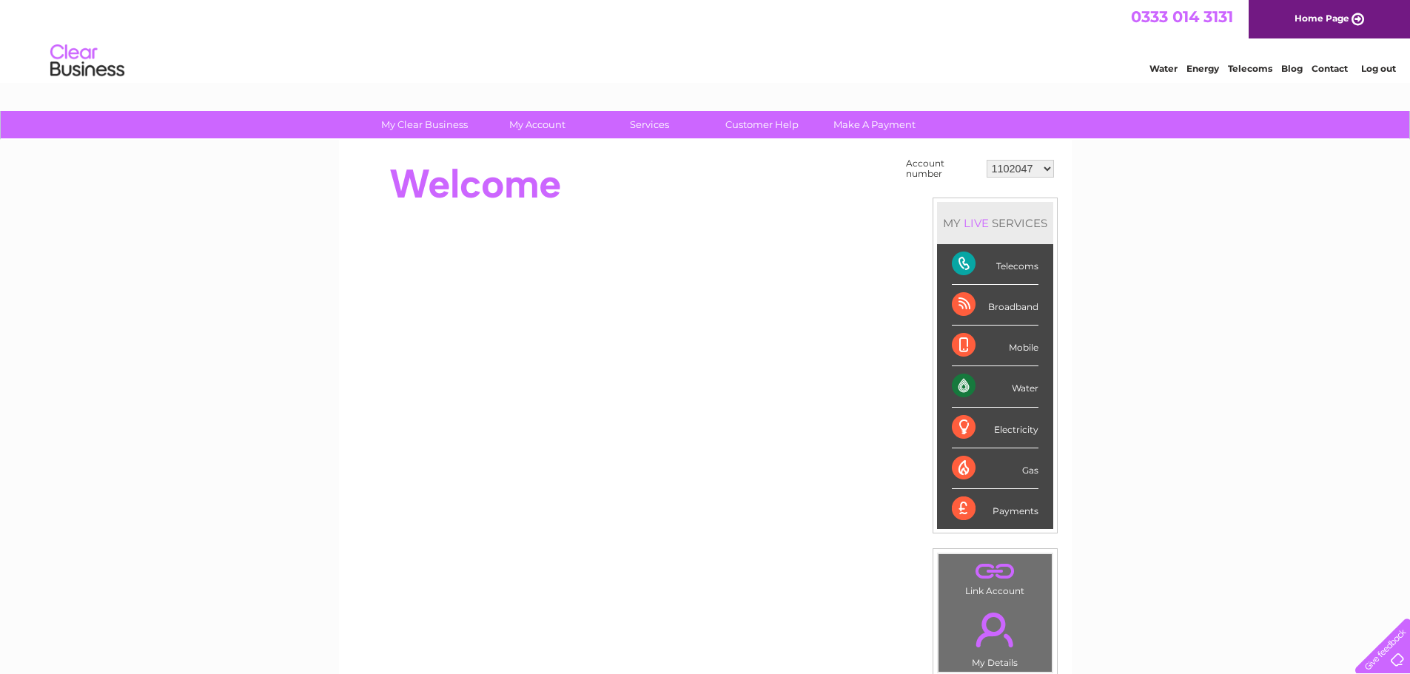
drag, startPoint x: 971, startPoint y: 461, endPoint x: 1169, endPoint y: 520, distance: 206.1
click at [1178, 531] on div "My Clear Business Login Details My Details My Preferences Link Account My Accou…" at bounding box center [705, 528] width 1410 height 835
click at [998, 566] on link "." at bounding box center [995, 571] width 106 height 26
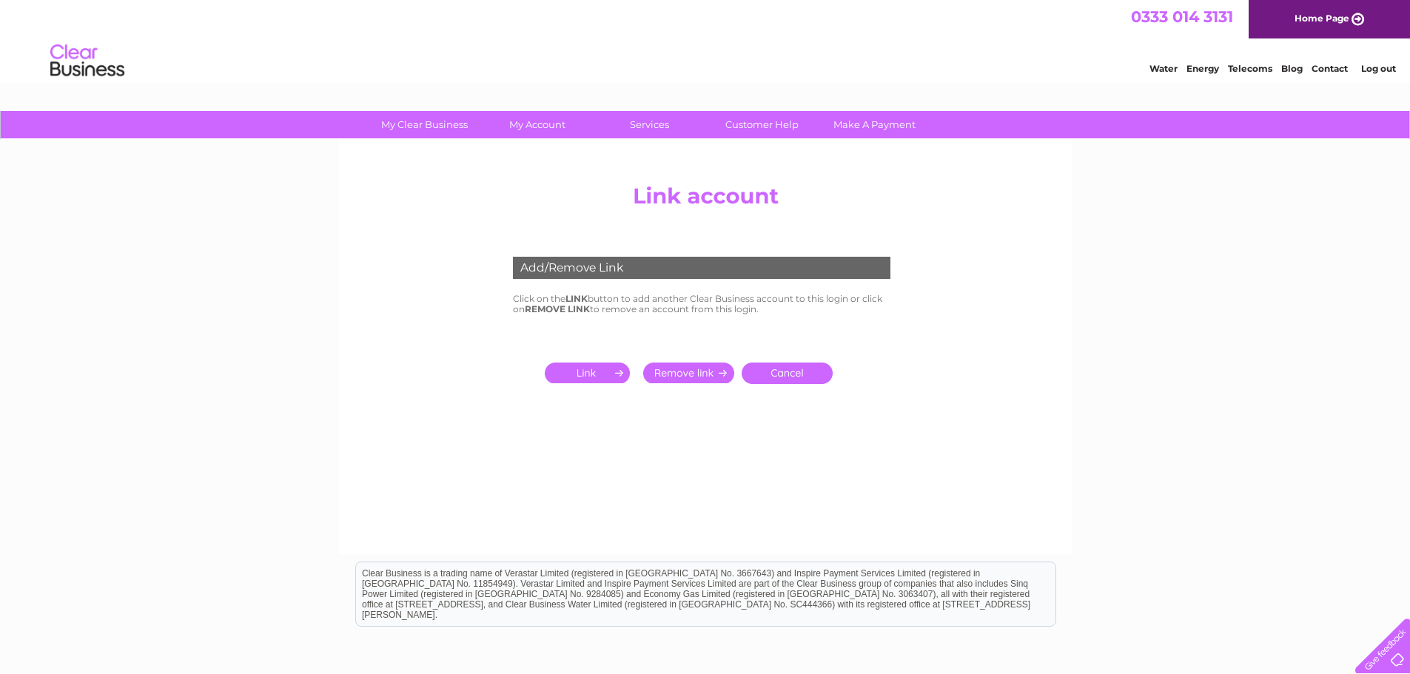
click at [588, 376] on input "submit" at bounding box center [590, 373] width 91 height 21
